Goal: Task Accomplishment & Management: Manage account settings

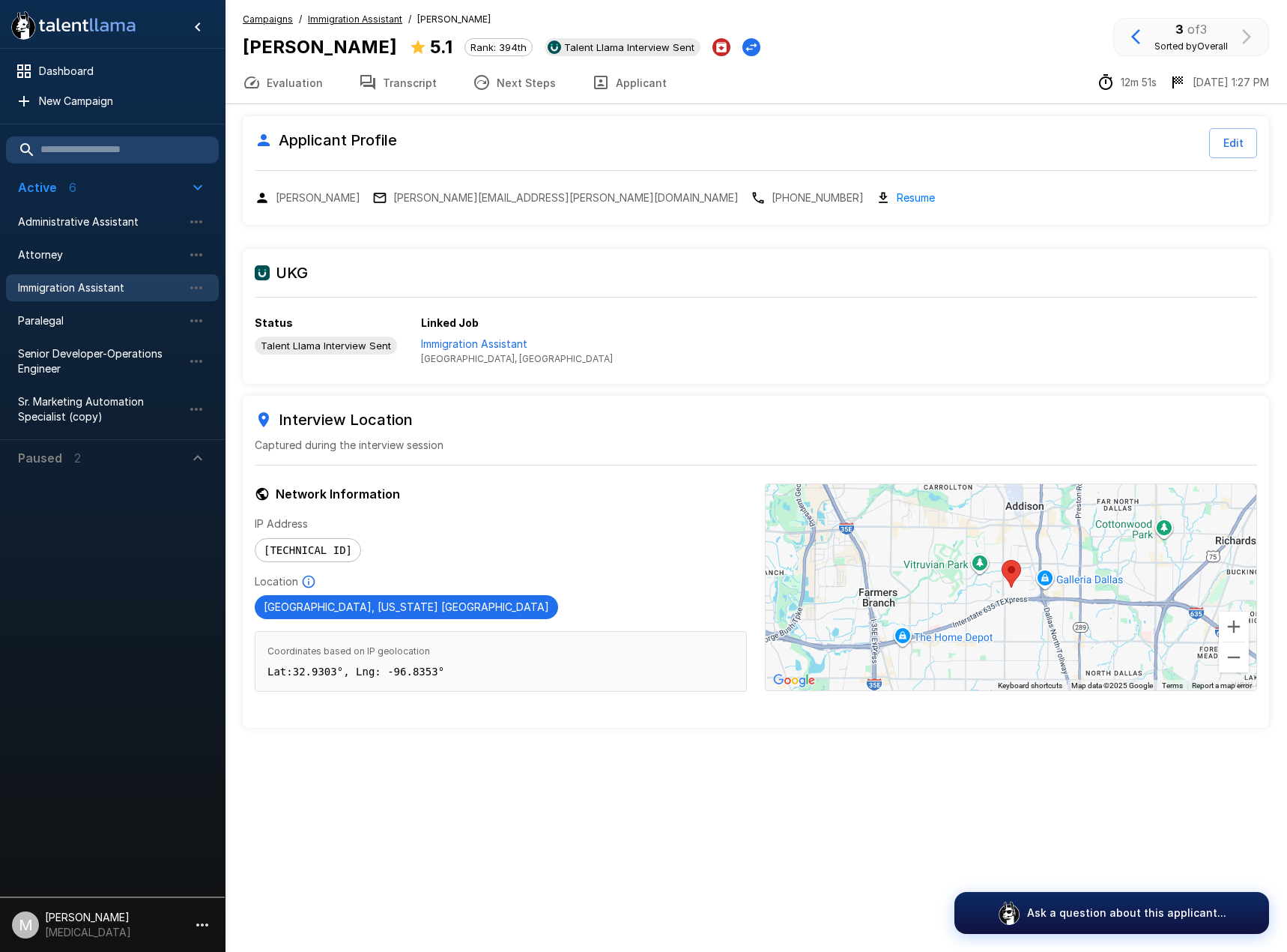
click at [105, 294] on span "Immigration Assistant" at bounding box center [100, 287] width 165 height 15
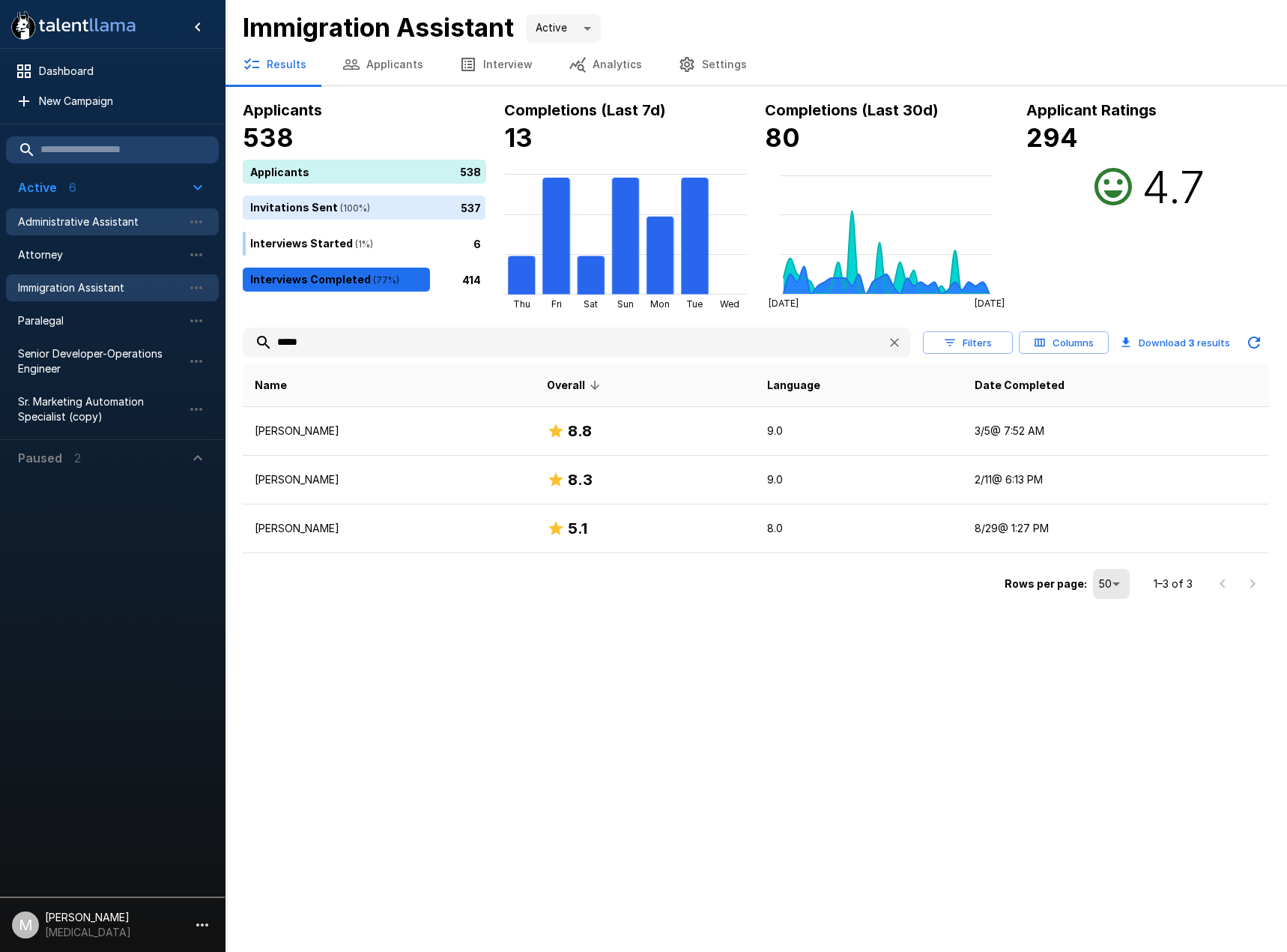
click at [53, 217] on span "Administrative Assistant" at bounding box center [100, 221] width 165 height 15
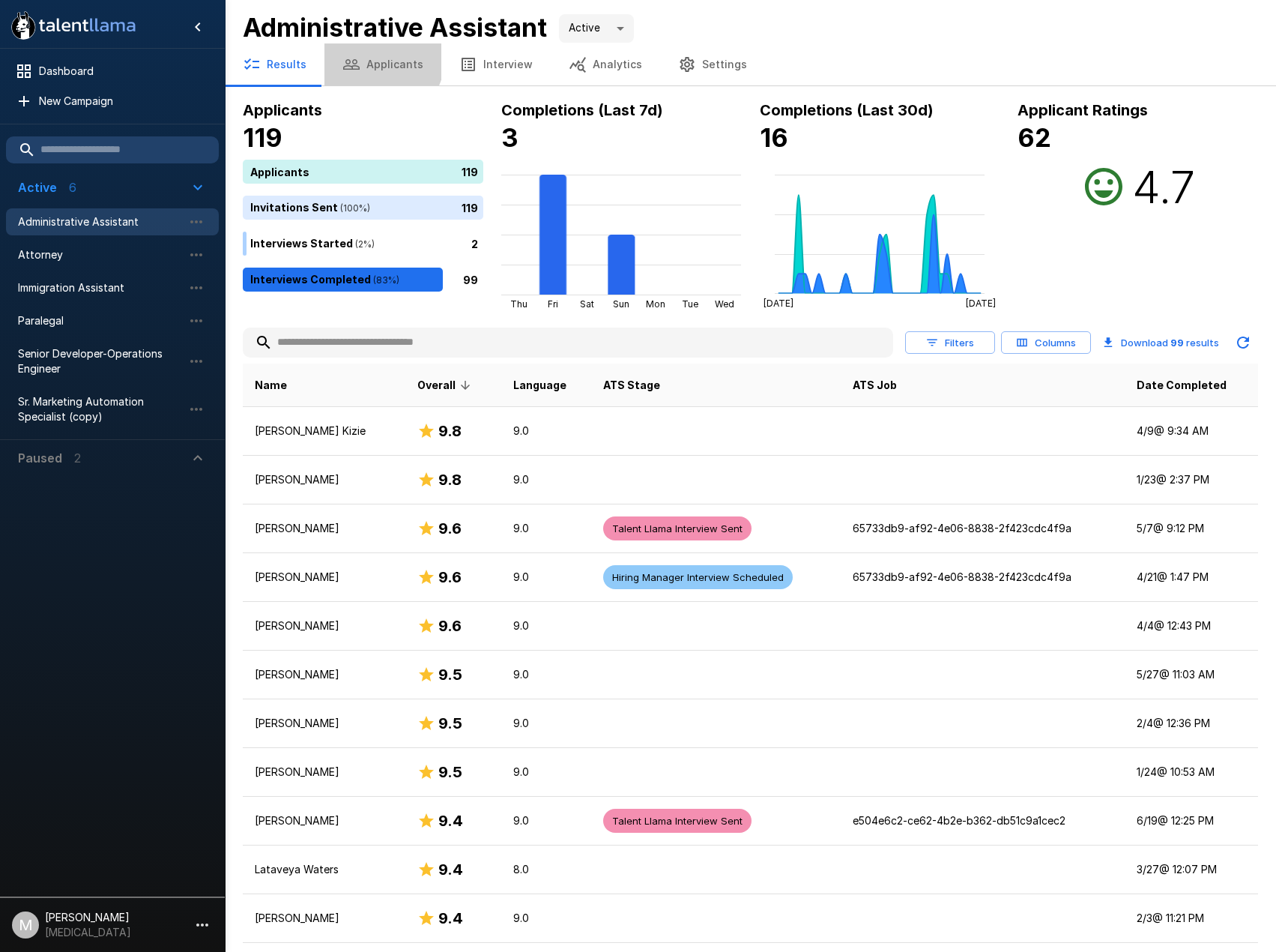
click at [378, 61] on button "Applicants" at bounding box center [383, 65] width 117 height 42
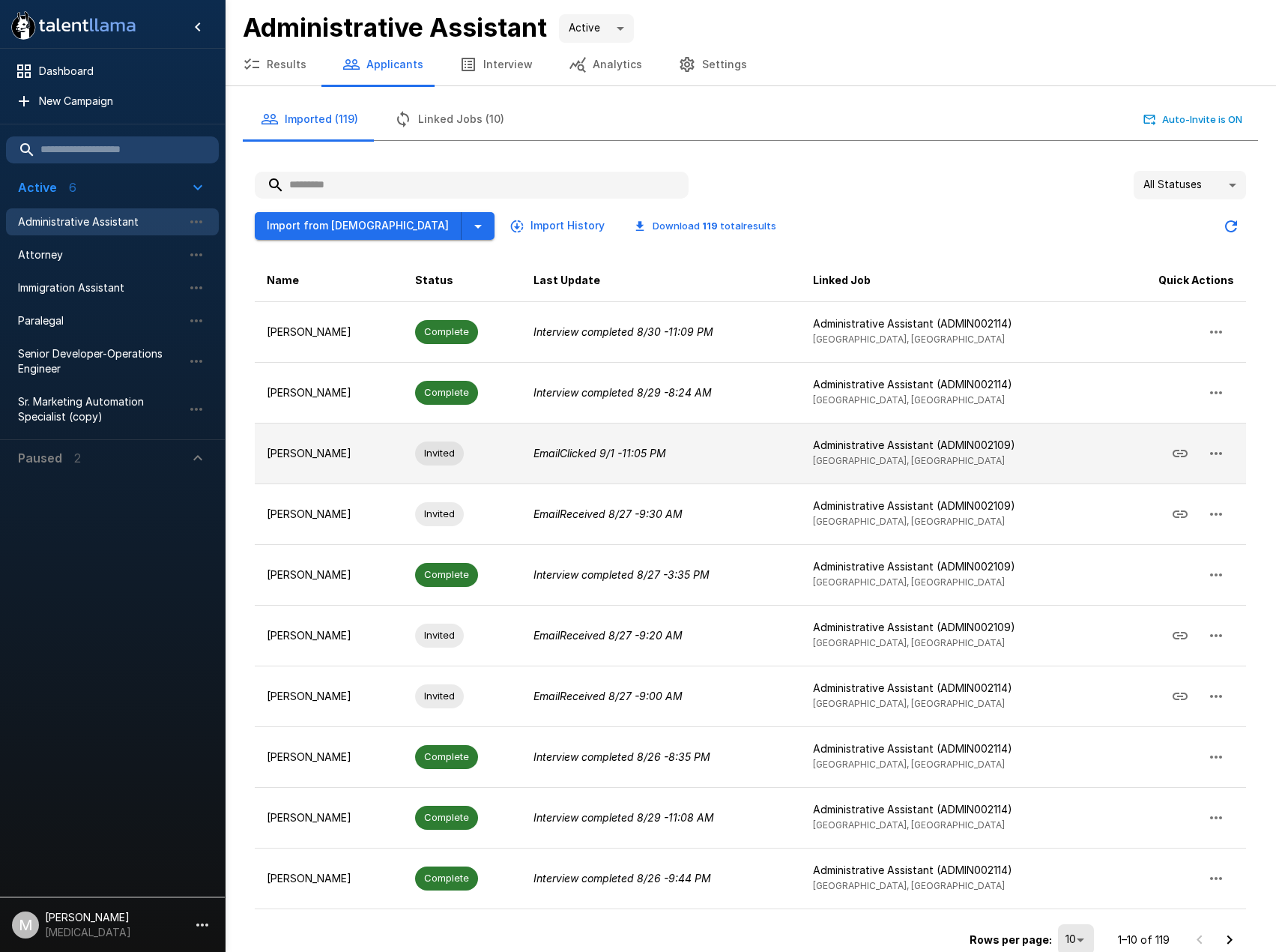
scroll to position [20, 0]
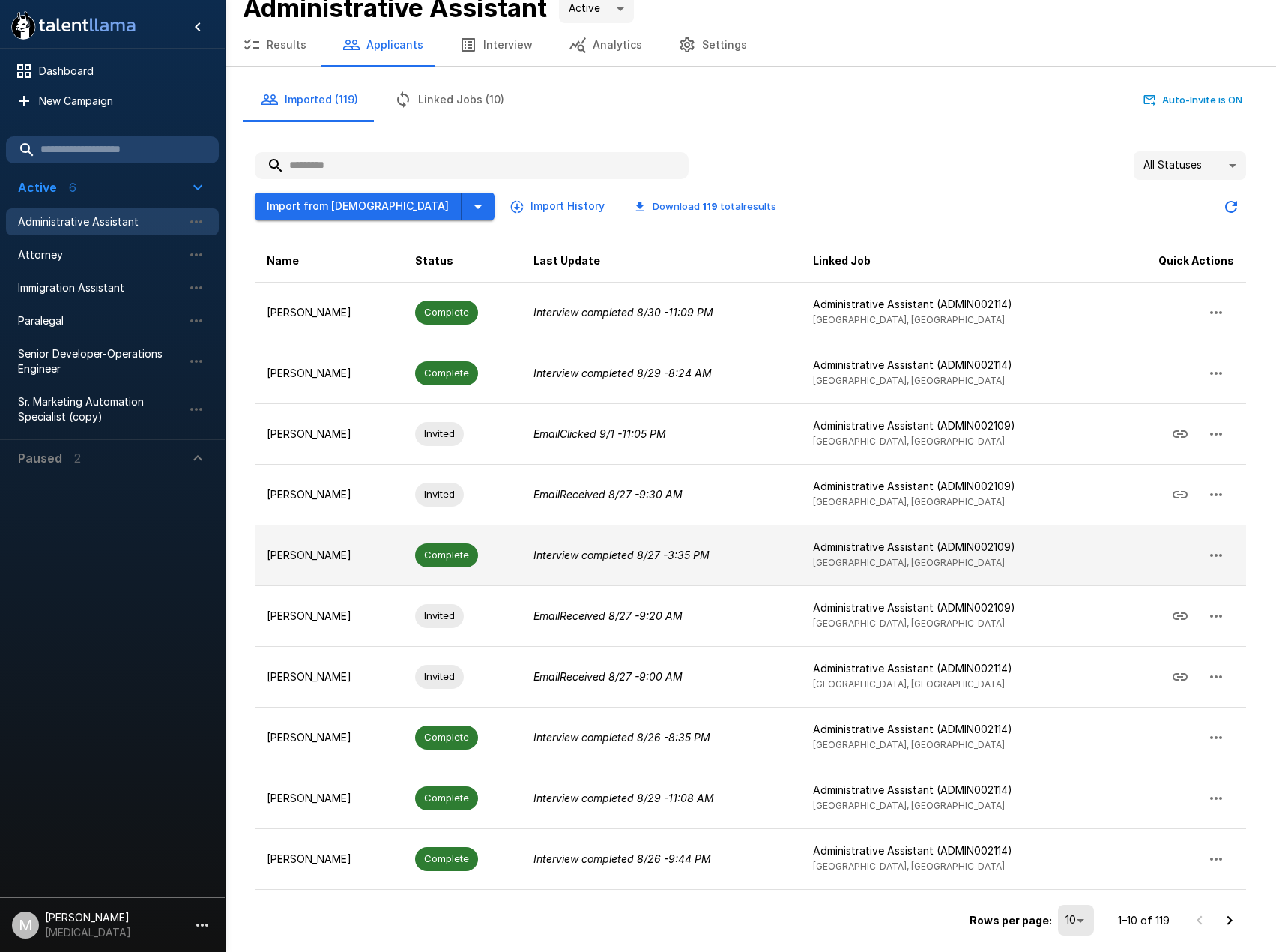
click at [556, 561] on td "Interview completed [DATE] 3:35 PM" at bounding box center [660, 554] width 279 height 61
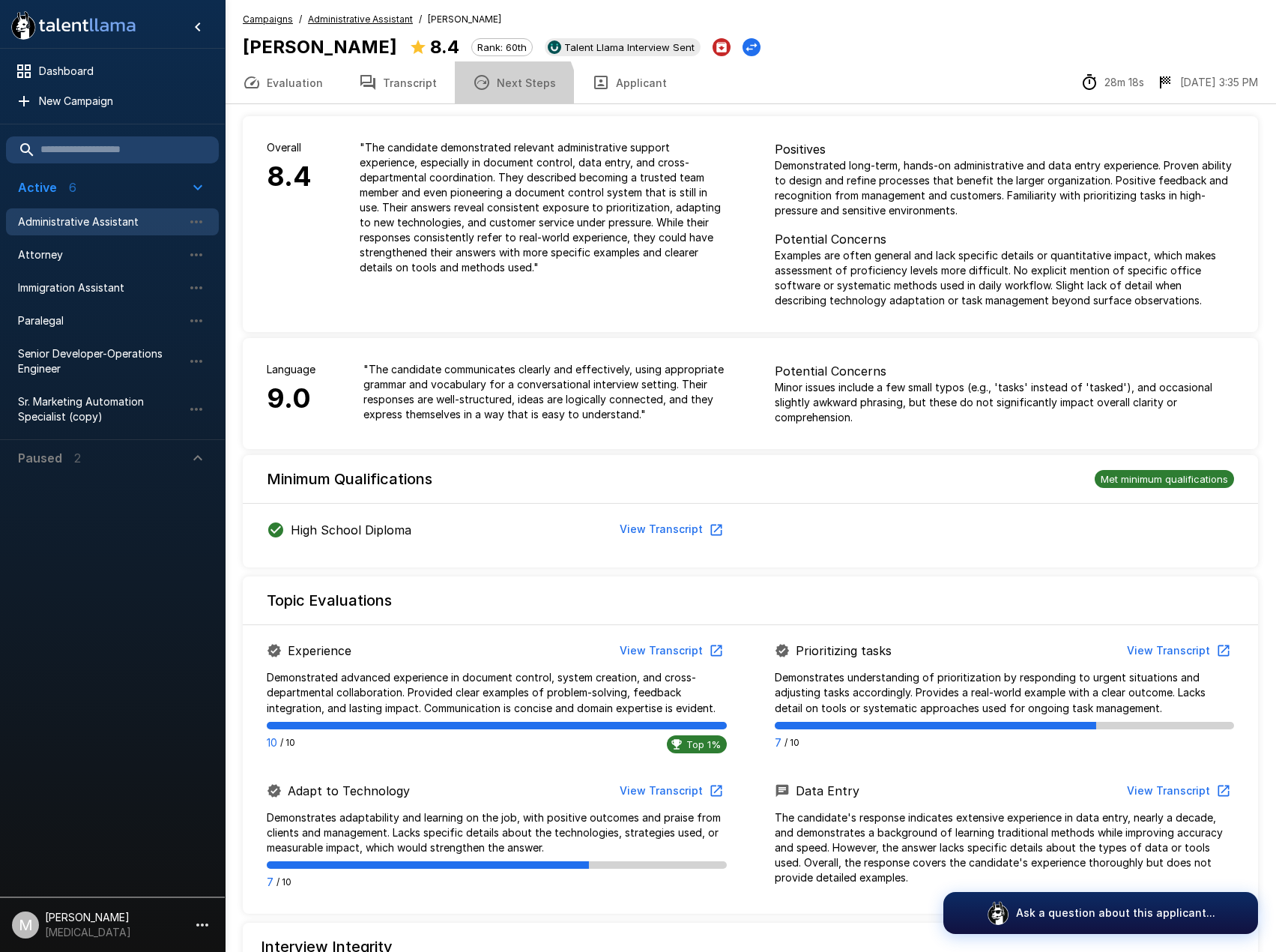
click at [487, 95] on button "Next Steps" at bounding box center [514, 83] width 119 height 42
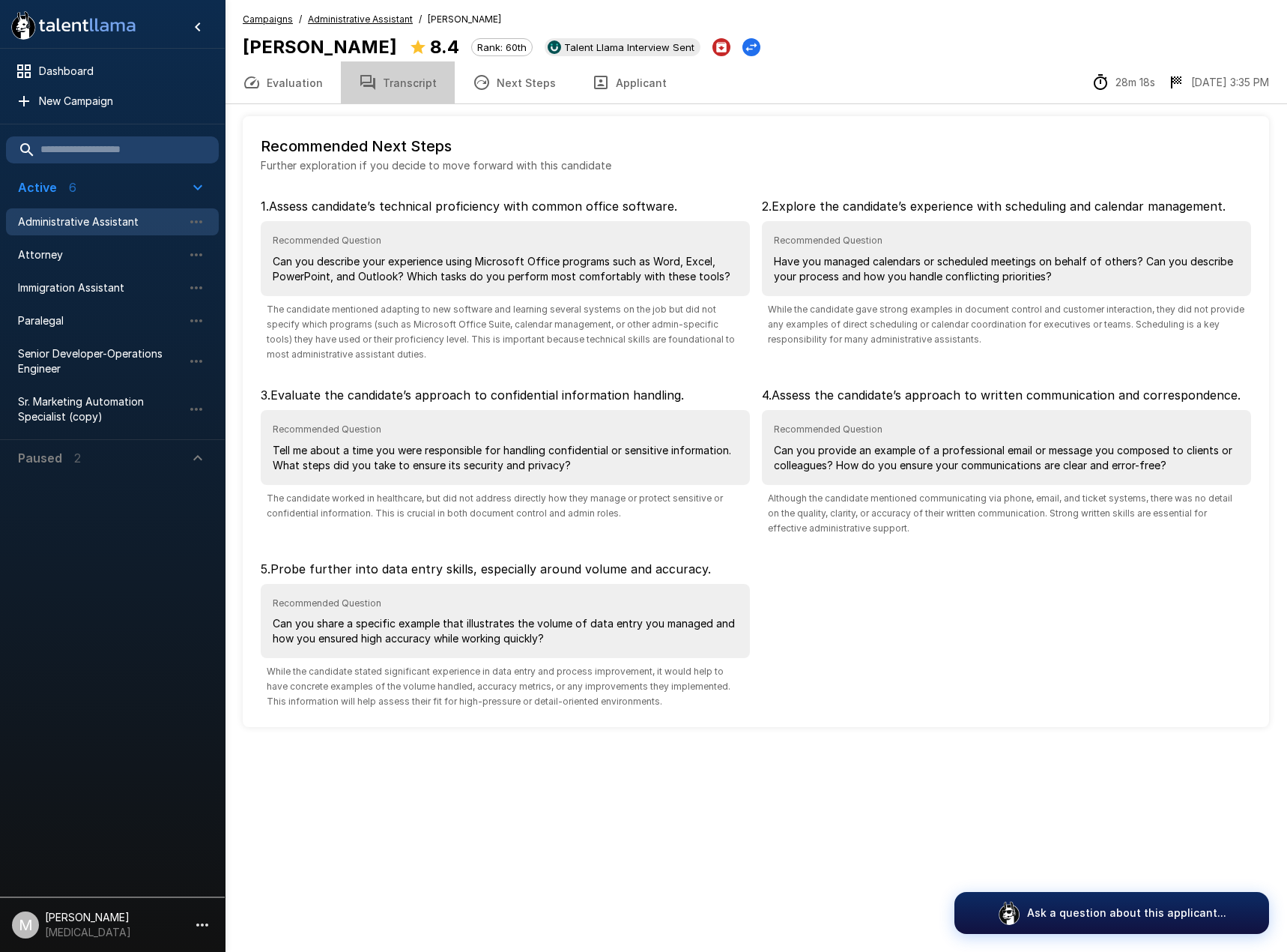
click at [407, 84] on button "Transcript" at bounding box center [398, 83] width 114 height 42
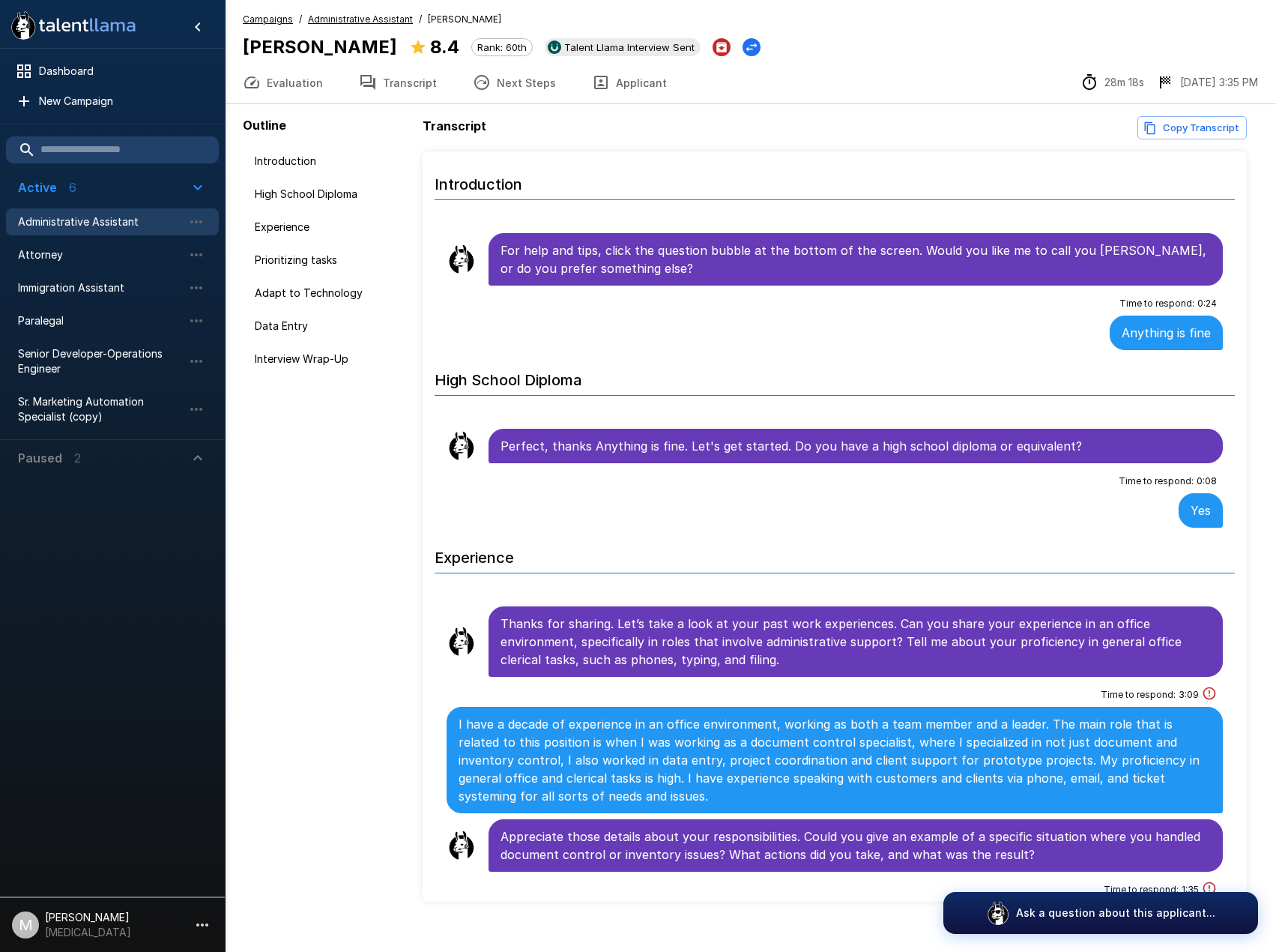
drag, startPoint x: 1158, startPoint y: 111, endPoint x: 1169, endPoint y: 121, distance: 14.9
click at [1162, 114] on div "Outline Introduction High School Diploma Experience Prioritizing tasks Adapt to…" at bounding box center [750, 509] width 1015 height 810
click at [1169, 121] on button "Copy Transcript" at bounding box center [1192, 127] width 109 height 23
click at [456, 87] on button "Next Steps" at bounding box center [514, 83] width 119 height 42
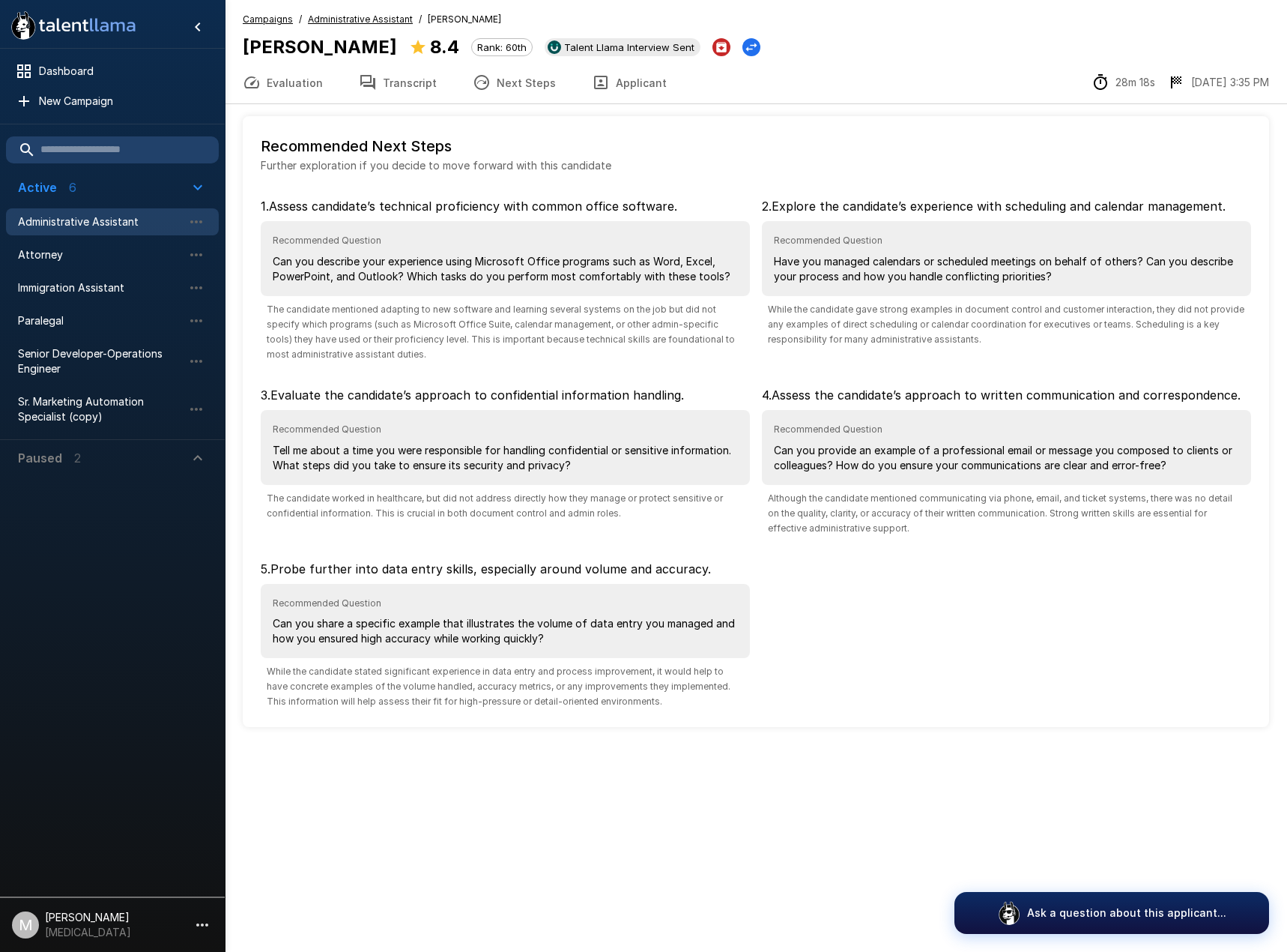
click at [406, 93] on button "Transcript" at bounding box center [398, 83] width 114 height 42
